Goal: Find contact information: Find contact information

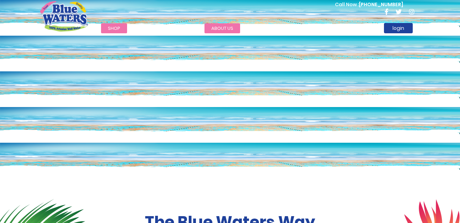
click at [222, 24] on link "about us" at bounding box center [222, 28] width 36 height 10
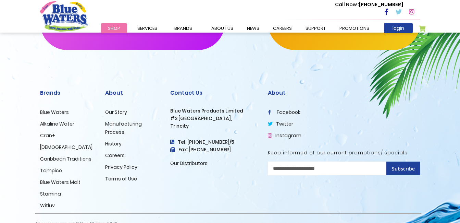
scroll to position [1710, 0]
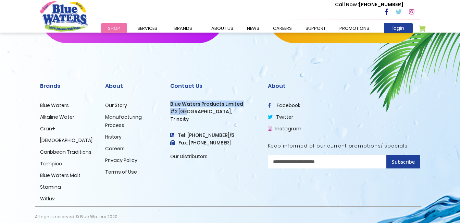
drag, startPoint x: 168, startPoint y: 94, endPoint x: 187, endPoint y: 103, distance: 21.0
click at [187, 103] on div "Contact Us Blue Waters Products Limited #2 Orange Grove Estate, Trincity Tel: (…" at bounding box center [214, 138] width 98 height 135
drag, startPoint x: 187, startPoint y: 103, endPoint x: 171, endPoint y: 110, distance: 17.0
click at [178, 116] on h3 "Trincity" at bounding box center [213, 119] width 87 height 6
drag, startPoint x: 171, startPoint y: 104, endPoint x: 184, endPoint y: 107, distance: 13.6
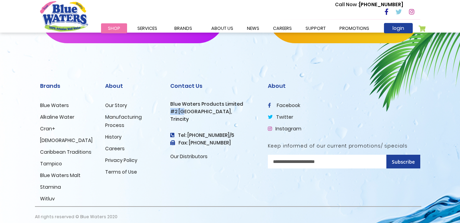
click at [184, 109] on h3 "#2 [GEOGRAPHIC_DATA]," at bounding box center [213, 112] width 87 height 6
drag, startPoint x: 184, startPoint y: 107, endPoint x: 161, endPoint y: 104, distance: 23.4
click at [163, 104] on div "About Our Story Manufacturing Process History Careers Privacy Policy Terms of U…" at bounding box center [132, 138] width 65 height 135
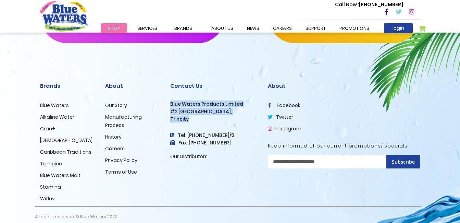
drag, startPoint x: 170, startPoint y: 95, endPoint x: 204, endPoint y: 111, distance: 37.7
click at [204, 111] on div "Contact Us Blue Waters Products Limited #2 Orange Grove Estate, Trincity Tel: (…" at bounding box center [213, 122] width 87 height 78
copy div "Blue Waters Products Limited #2 Orange Grove Estate, Trincity"
